Goal: Task Accomplishment & Management: Use online tool/utility

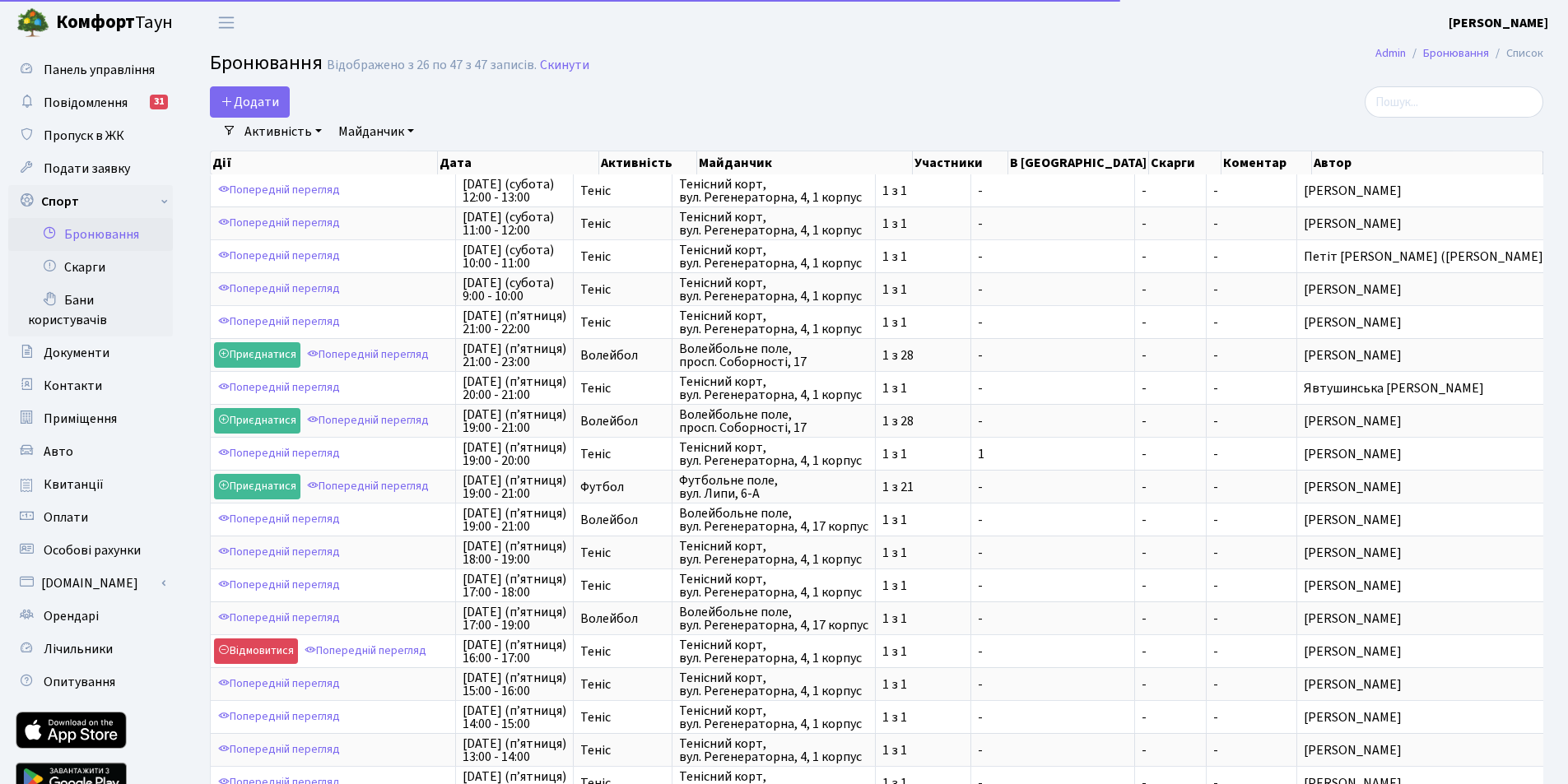
select select "25"
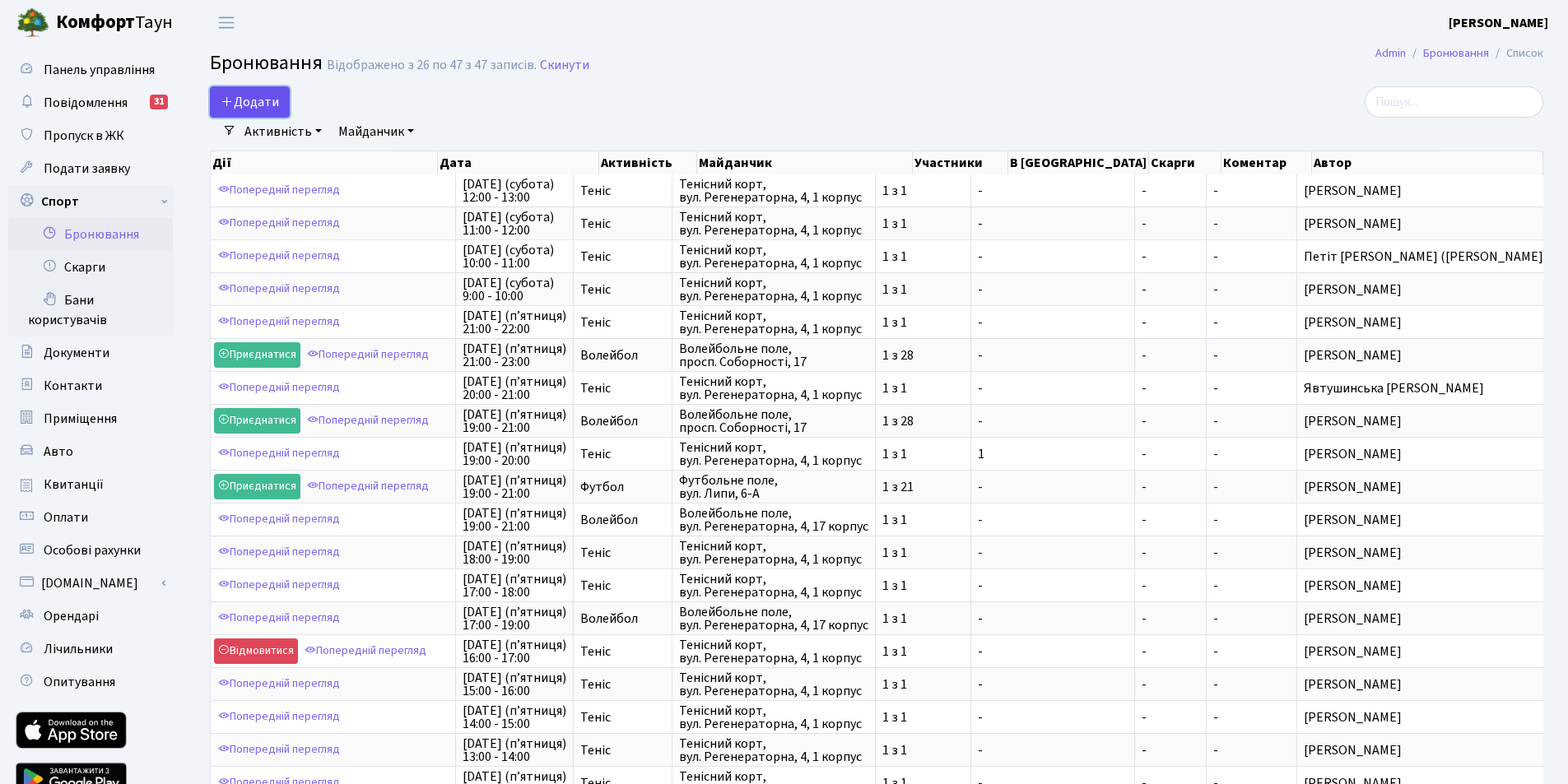
click at [246, 101] on button "Додати" at bounding box center [249, 102] width 80 height 31
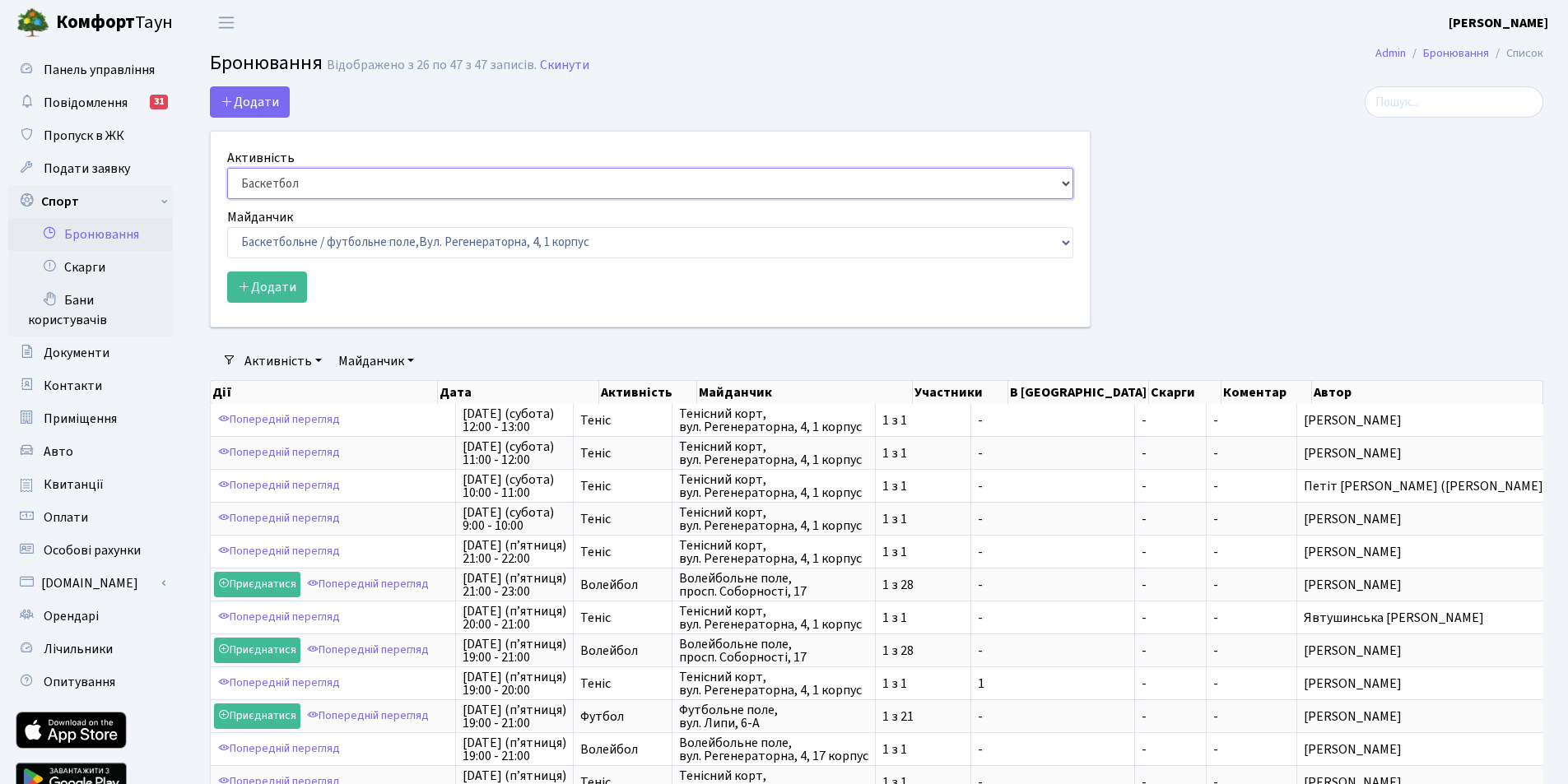
click at [269, 187] on select "Баскетбол Волейбол Йога Катання на роликах Настільний теніс Теніс Футбол Фітнес" at bounding box center [650, 183] width 846 height 31
select select "1"
click at [227, 168] on select "Баскетбол Волейбол Йога Катання на роликах Настільний теніс Теніс Футбол Фітнес" at bounding box center [650, 183] width 846 height 31
click at [270, 238] on select "Баскетбольне / футбольне поле, Вул. Регенераторна, 4, 1 корпус Баскетбольне пол…" at bounding box center [650, 242] width 846 height 31
select select "1"
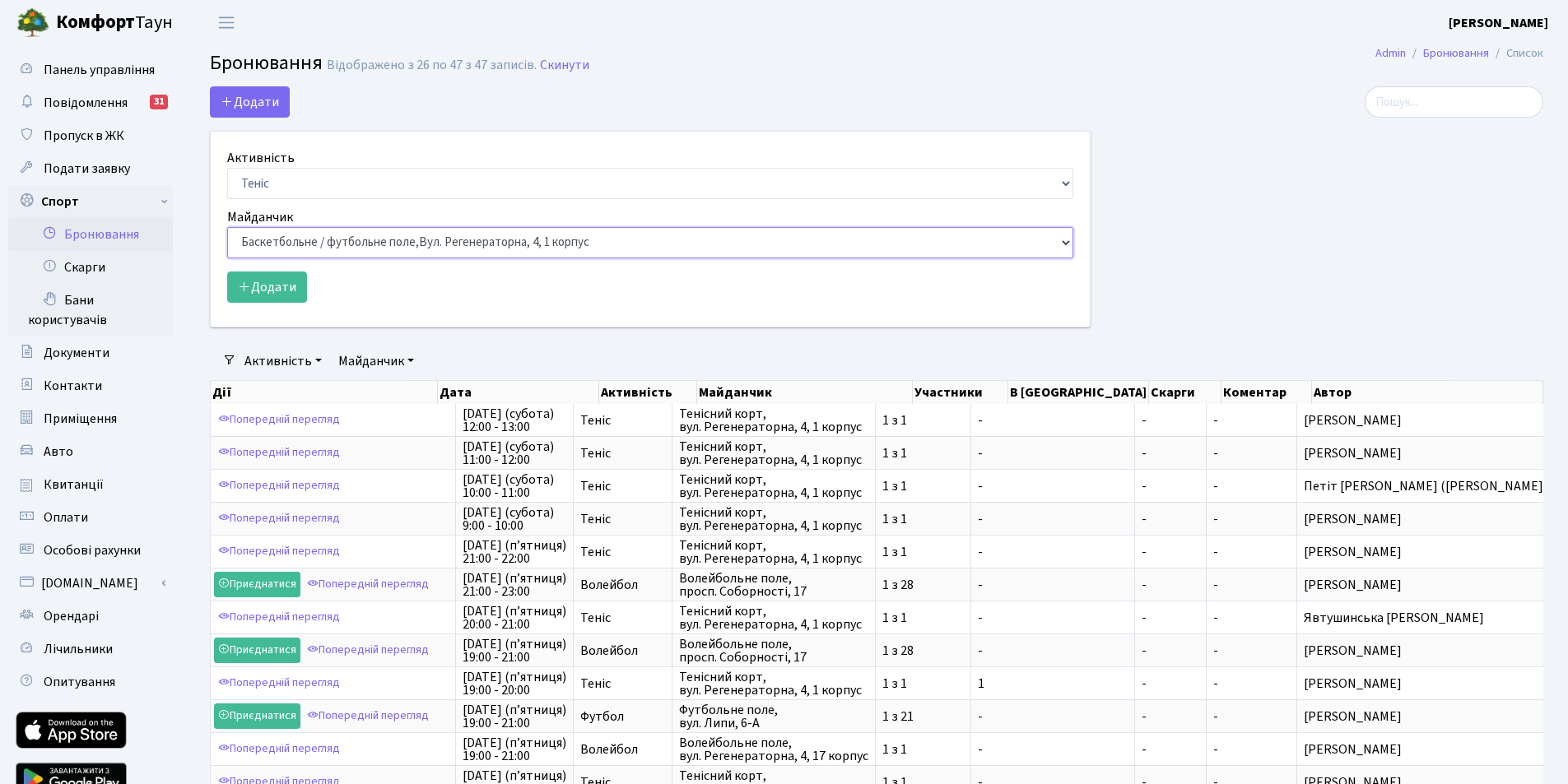
click at [227, 227] on select "Баскетбольне / футбольне поле, Вул. Регенераторна, 4, 1 корпус Баскетбольне пол…" at bounding box center [650, 242] width 846 height 31
click at [264, 287] on button "Додати" at bounding box center [267, 287] width 80 height 31
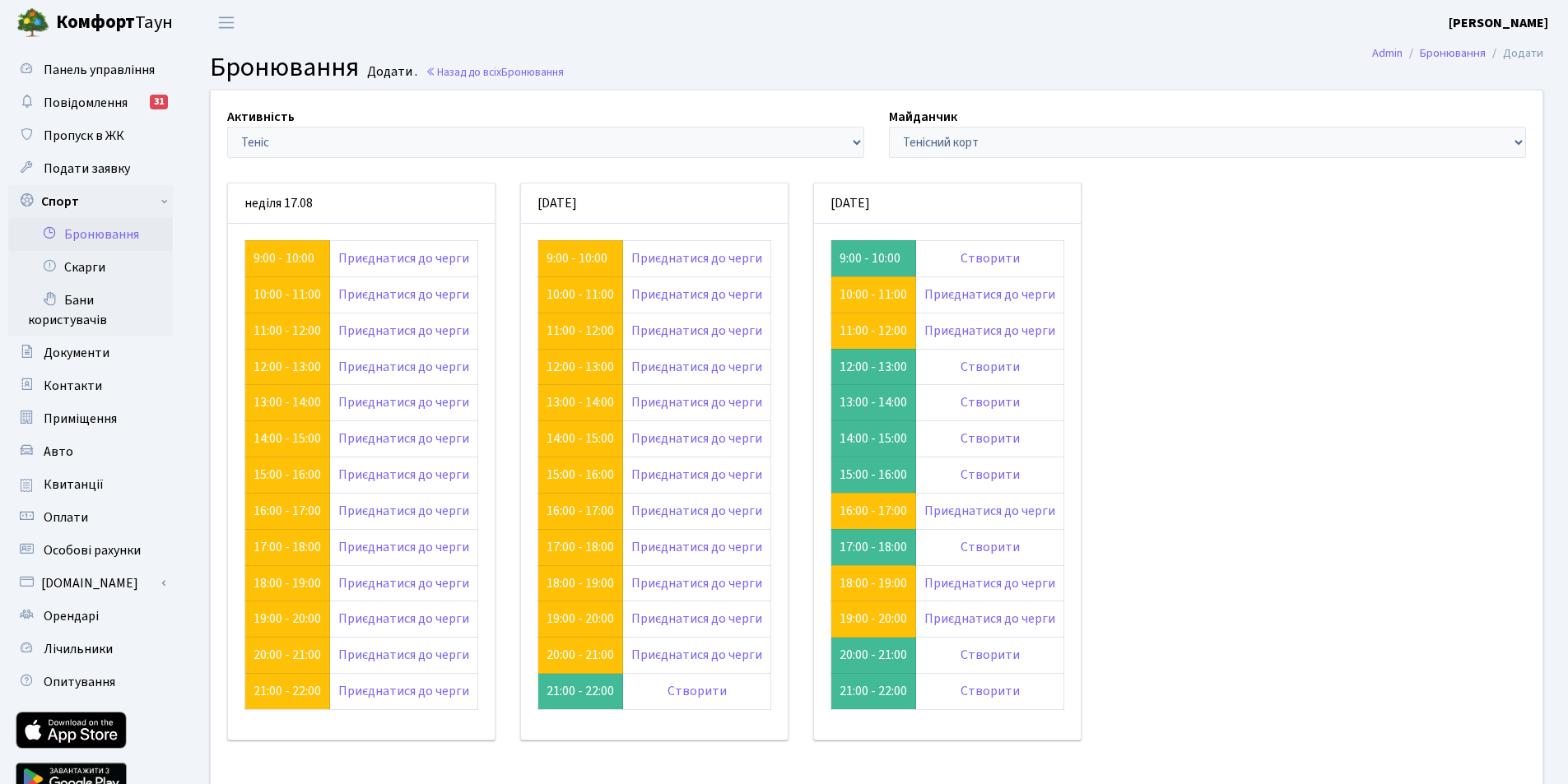
scroll to position [118, 0]
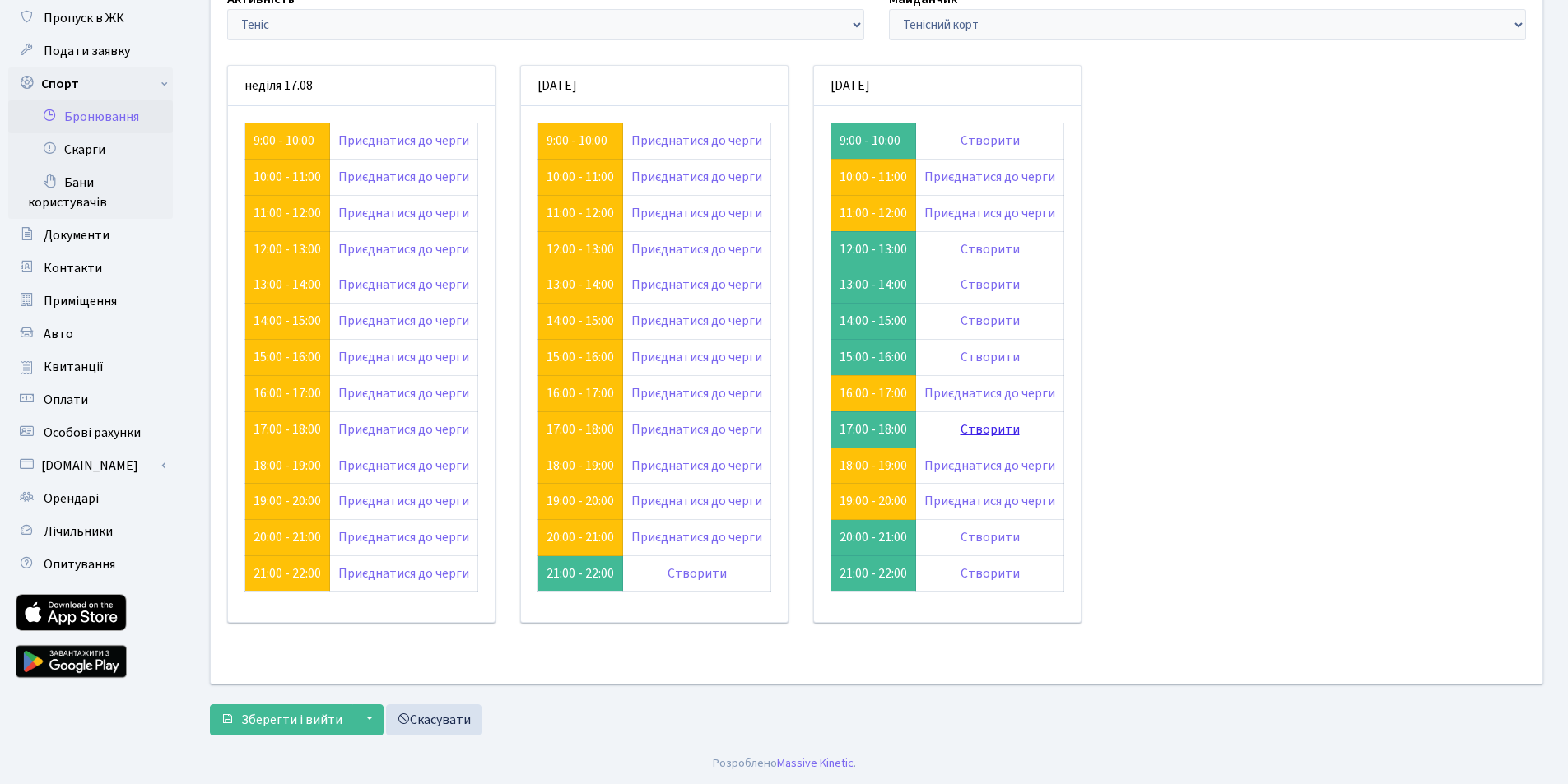
click at [992, 432] on link "Створити" at bounding box center [990, 430] width 59 height 19
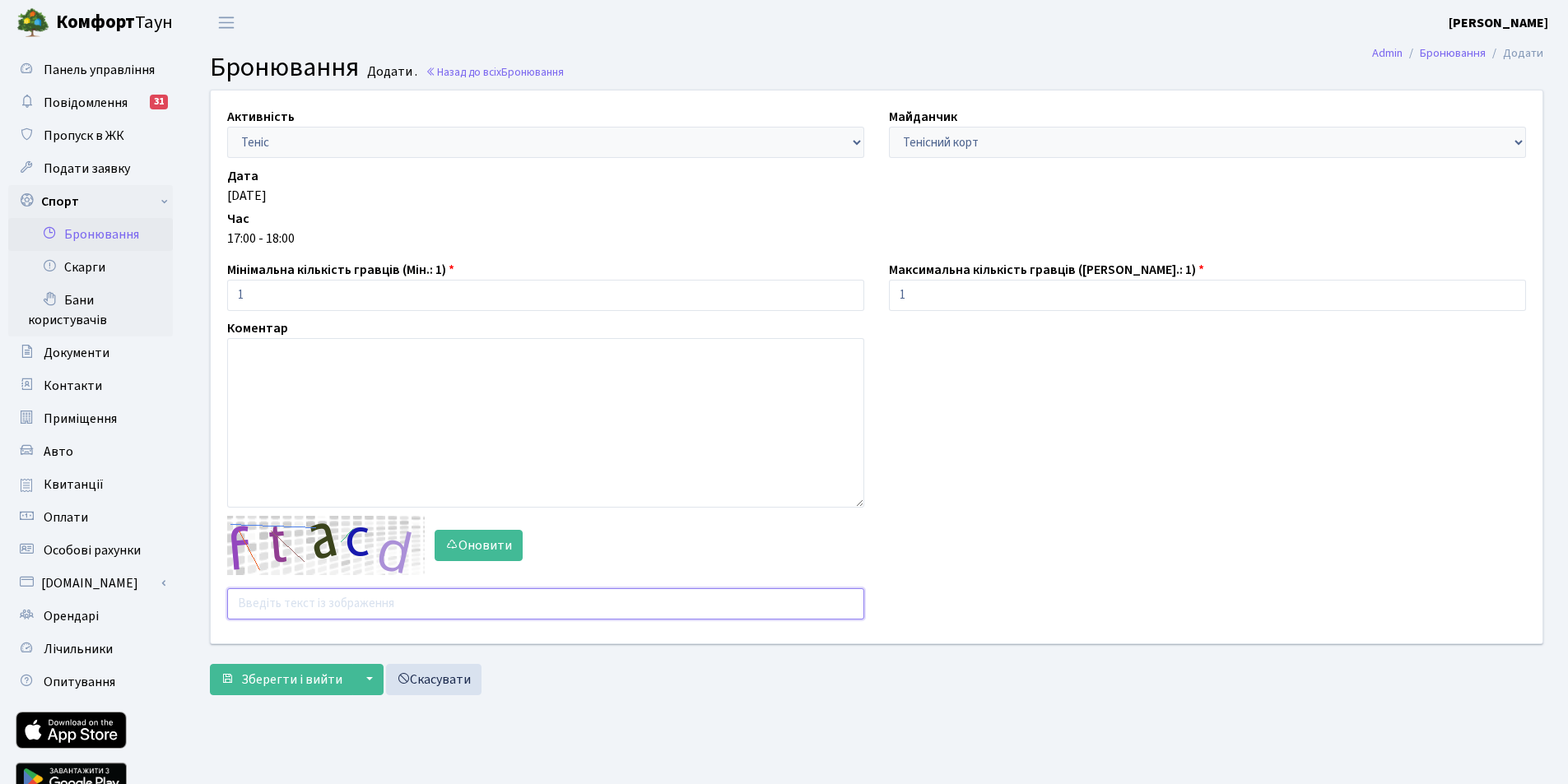
click at [317, 607] on input "text" at bounding box center [545, 603] width 637 height 31
type input "4jg86"
click at [209, 664] on button "Зберегти і вийти" at bounding box center [281, 679] width 143 height 31
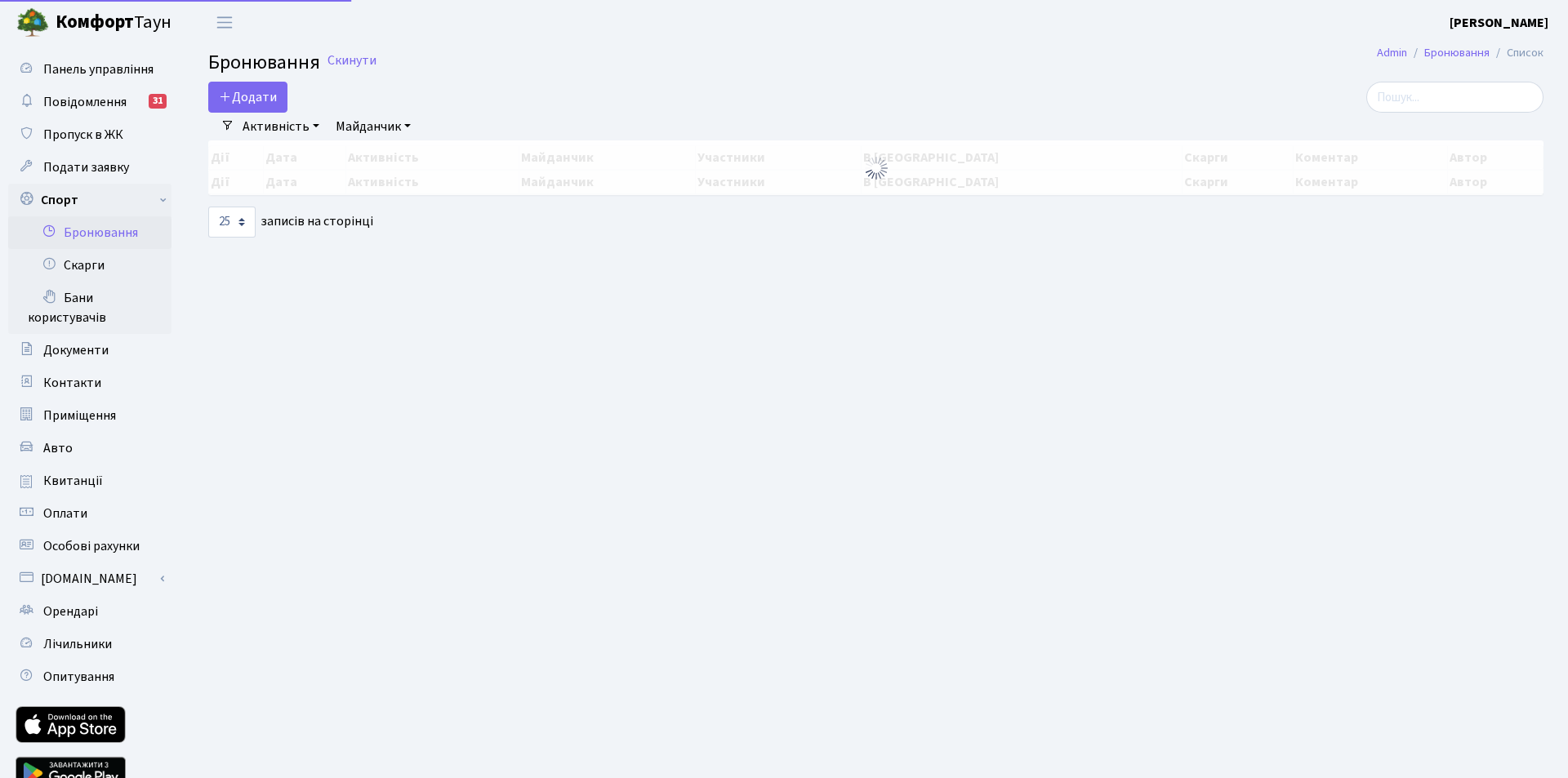
select select "25"
